Goal: Task Accomplishment & Management: Manage account settings

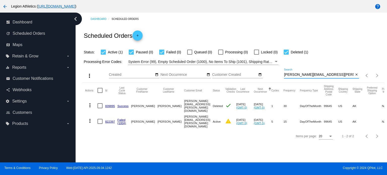
click at [324, 74] on input "[PERSON_NAME][EMAIL_ADDRESS][PERSON_NAME][DOMAIN_NAME]" at bounding box center [319, 75] width 70 height 4
paste input "carecrowjoe1031"
type input "scarecrowjoe1031@gmail.com"
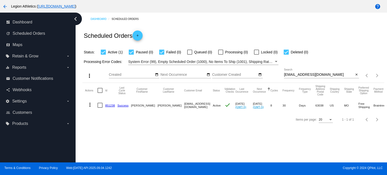
click at [109, 106] on link "851238" at bounding box center [110, 105] width 10 height 3
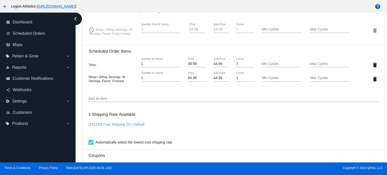
scroll to position [377, 0]
click at [127, 97] on div "Add an item" at bounding box center [232, 97] width 289 height 10
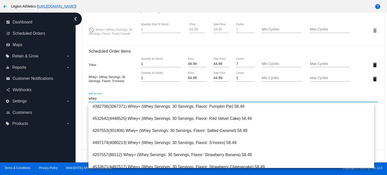
scroll to position [327, 0]
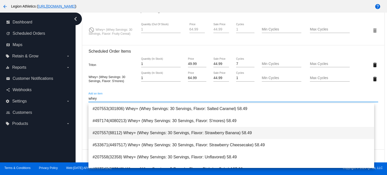
type input "whey"
click at [136, 131] on span "#207557(88112) Whey+ (Whey Servings: 30 Servings, Flavor: Strawberry Banana) 58…" at bounding box center [231, 133] width 278 height 12
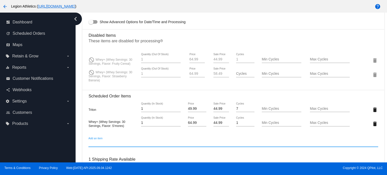
scroll to position [294, 0]
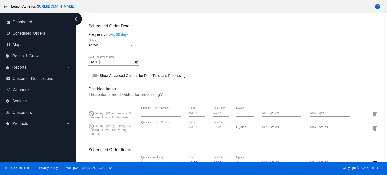
click at [319, 103] on section "Disabled Items These items are disabled for processing help_outline do_not_dist…" at bounding box center [232, 111] width 289 height 57
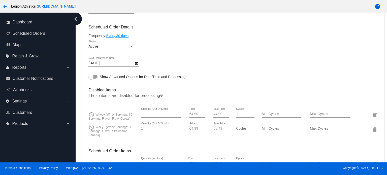
scroll to position [0, 0]
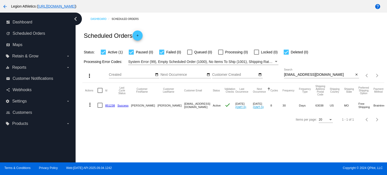
click at [322, 75] on input "[EMAIL_ADDRESS][DOMAIN_NAME]" at bounding box center [319, 75] width 70 height 4
paste input "tephen.b.blair"
type input "[PERSON_NAME][EMAIL_ADDRESS][PERSON_NAME][DOMAIN_NAME]"
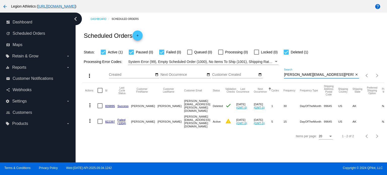
click at [110, 120] on link "822397" at bounding box center [110, 121] width 10 height 3
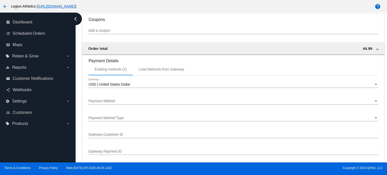
scroll to position [458, 0]
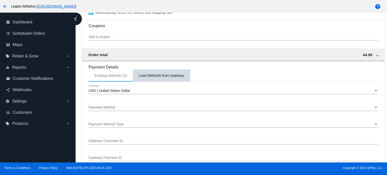
click at [154, 76] on div "Load Methods from Gateway" at bounding box center [161, 76] width 45 height 4
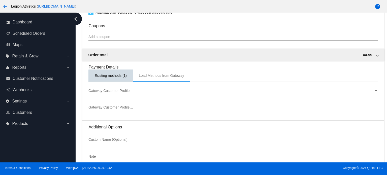
click at [115, 80] on div "Existing methods (1)" at bounding box center [110, 76] width 44 height 12
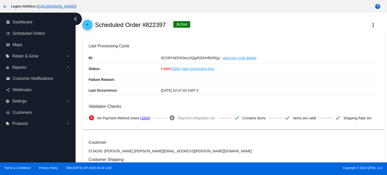
scroll to position [13, 0]
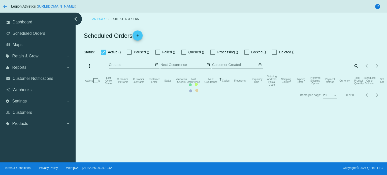
checkbox input "true"
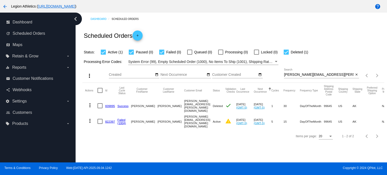
click at [111, 107] on link "839895" at bounding box center [110, 105] width 10 height 3
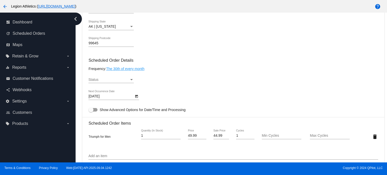
scroll to position [252, 0]
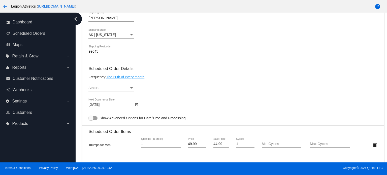
click at [136, 106] on icon "Open calendar" at bounding box center [137, 105] width 4 height 6
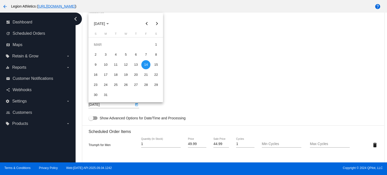
click at [157, 26] on button "Next month" at bounding box center [157, 24] width 10 height 10
click at [155, 21] on button "Next month" at bounding box center [157, 24] width 10 height 10
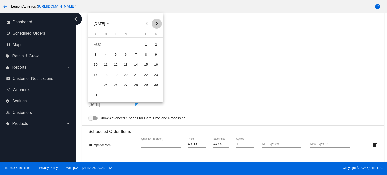
click at [155, 21] on button "Next month" at bounding box center [157, 24] width 10 height 10
click at [125, 46] on div "1" at bounding box center [125, 44] width 9 height 9
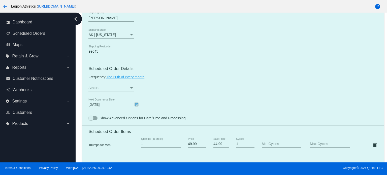
type input "[DATE]"
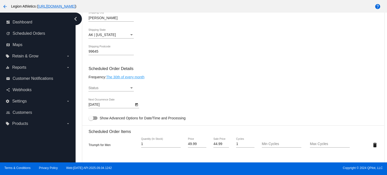
click at [140, 78] on link "The 30th of every month" at bounding box center [125, 77] width 38 height 4
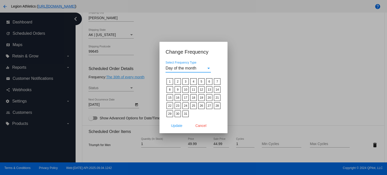
click at [170, 81] on label "1" at bounding box center [169, 81] width 6 height 7
click at [0, 0] on input "1" at bounding box center [0, 0] width 0 height 0
click at [176, 126] on span "Update" at bounding box center [176, 126] width 11 height 4
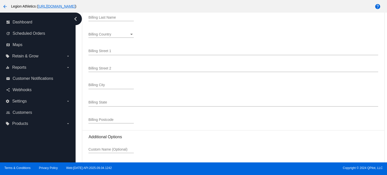
scroll to position [679, 0]
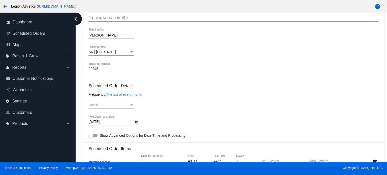
scroll to position [257, 0]
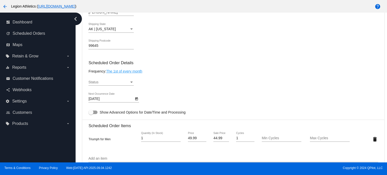
click at [101, 86] on div "Status Status" at bounding box center [110, 81] width 45 height 10
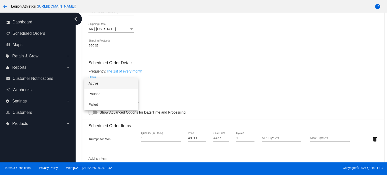
click at [108, 83] on span "Active" at bounding box center [110, 83] width 45 height 11
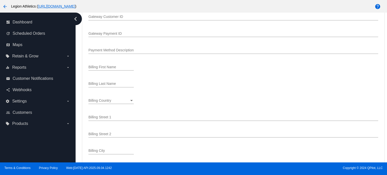
scroll to position [679, 0]
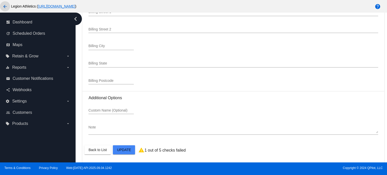
click at [3, 7] on mat-icon "arrow_back" at bounding box center [5, 7] width 6 height 6
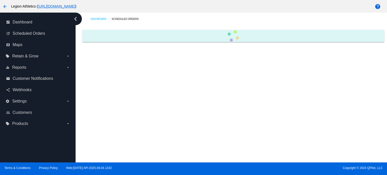
click at [27, 0] on html "arrow_back Legion Athletics ( https://legionathletics.com ) help dashboard Dash…" at bounding box center [193, 87] width 387 height 175
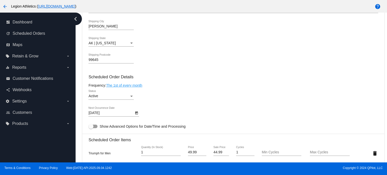
scroll to position [277, 0]
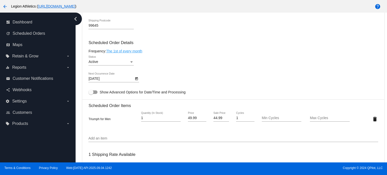
click at [186, 86] on div "10/1/2025 Next Occurrence Date" at bounding box center [232, 80] width 289 height 14
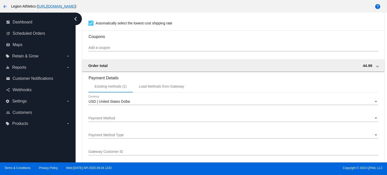
scroll to position [436, 0]
click at [160, 86] on div "Load Methods from Gateway" at bounding box center [161, 86] width 45 height 4
click at [128, 100] on div "Gateway Customer Profile Gateway Customer Profile" at bounding box center [232, 100] width 289 height 10
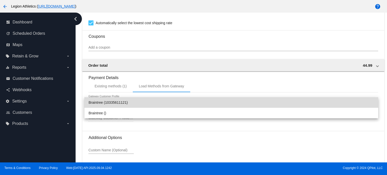
click at [130, 104] on span "Braintree (10335611121)" at bounding box center [231, 102] width 286 height 11
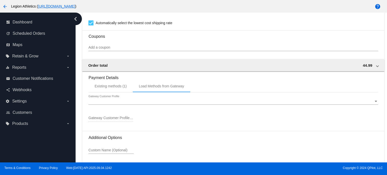
type input "10335611121"
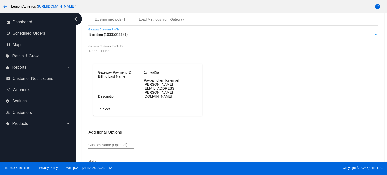
scroll to position [504, 0]
click at [108, 111] on span "Select" at bounding box center [105, 109] width 10 height 4
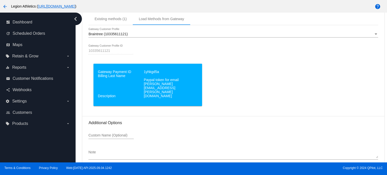
scroll to position [531, 0]
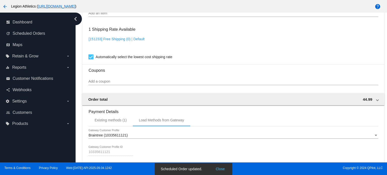
scroll to position [398, 0]
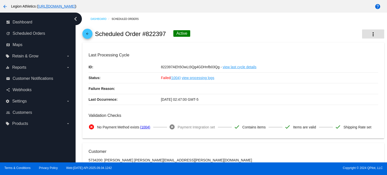
click at [369, 38] on button "more_vert" at bounding box center [373, 33] width 22 height 9
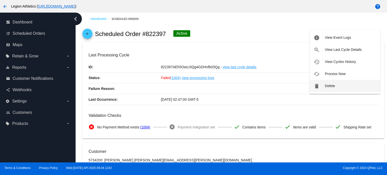
click at [334, 86] on span "Delete" at bounding box center [330, 86] width 10 height 4
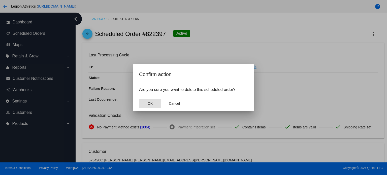
click at [147, 100] on button "OK" at bounding box center [150, 103] width 22 height 9
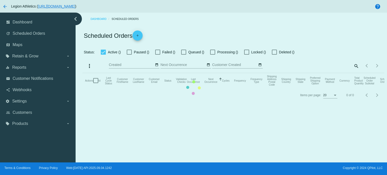
checkbox input "true"
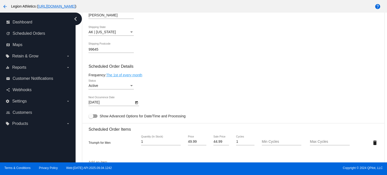
scroll to position [256, 0]
